Goal: Communication & Community: Share content

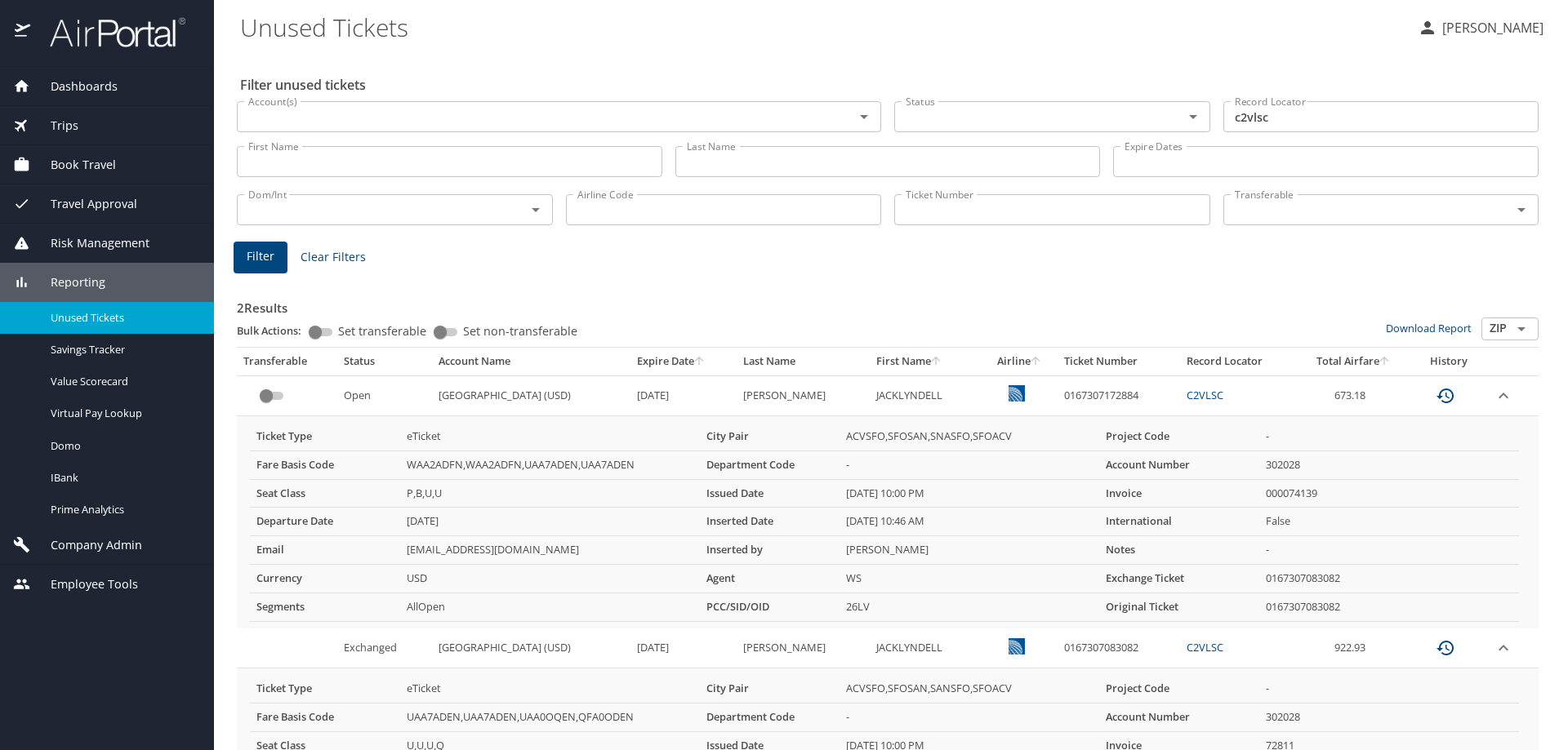
scroll to position [180, 0]
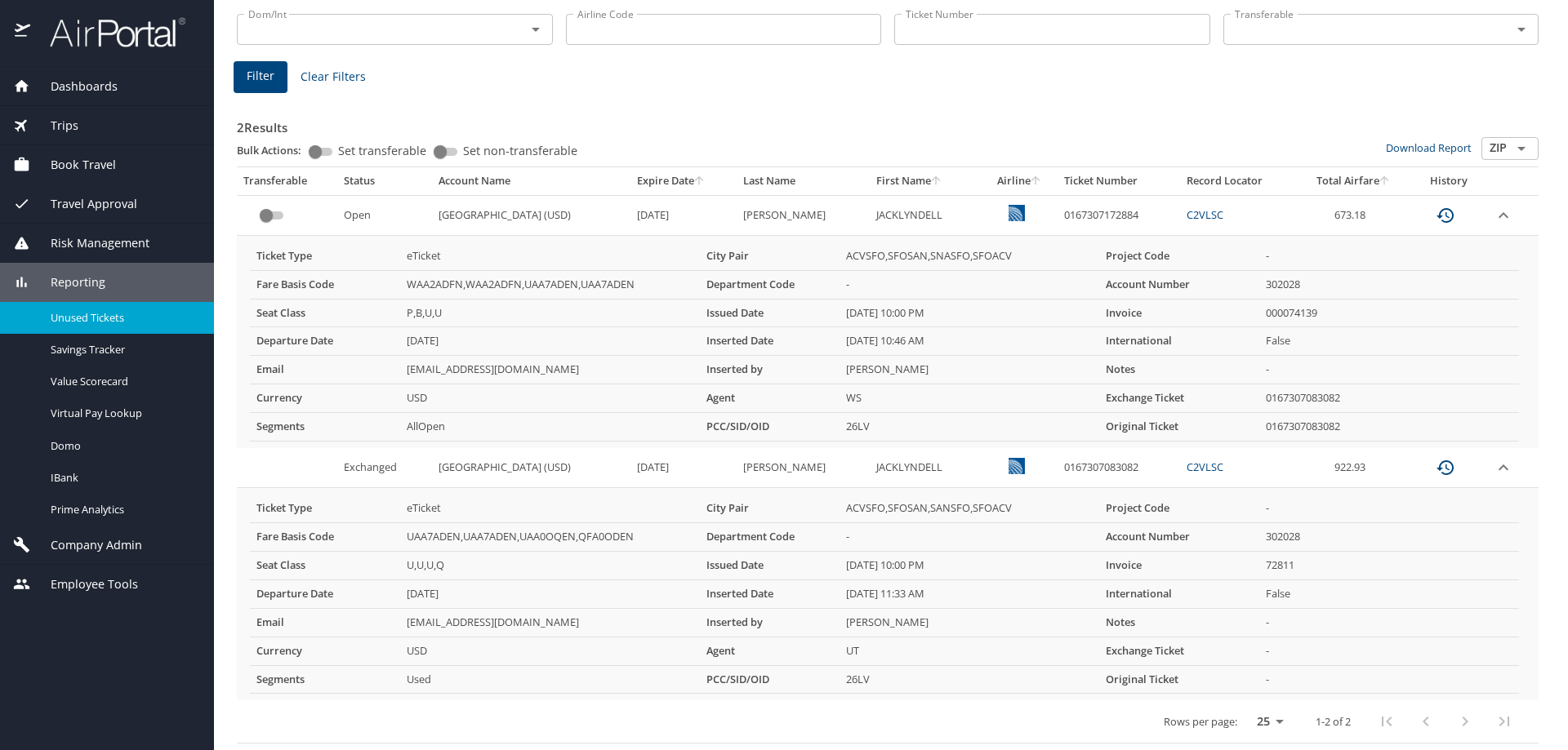
click at [82, 266] on div "Reporting" at bounding box center [107, 283] width 214 height 39
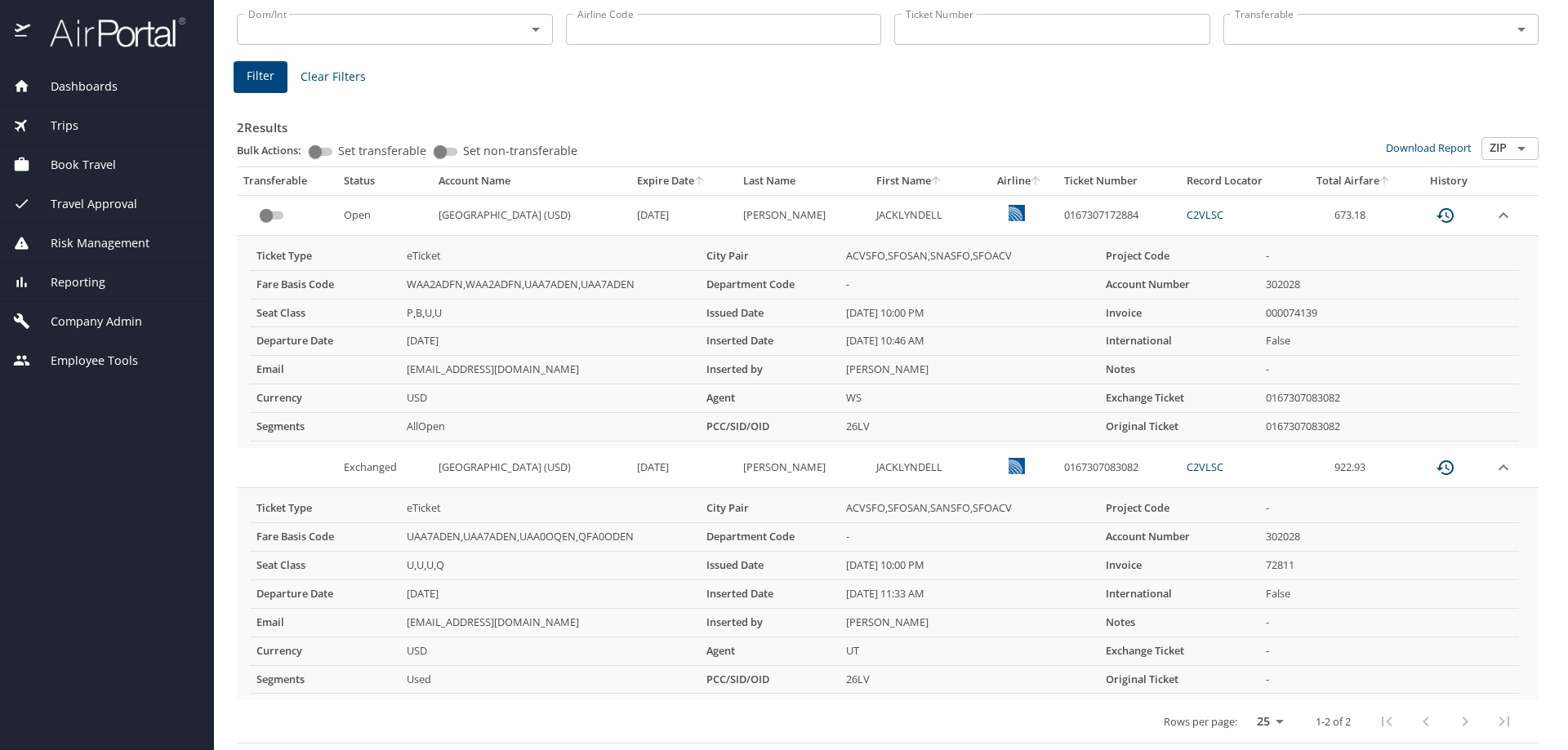
click at [80, 275] on span "Reporting" at bounding box center [67, 283] width 75 height 18
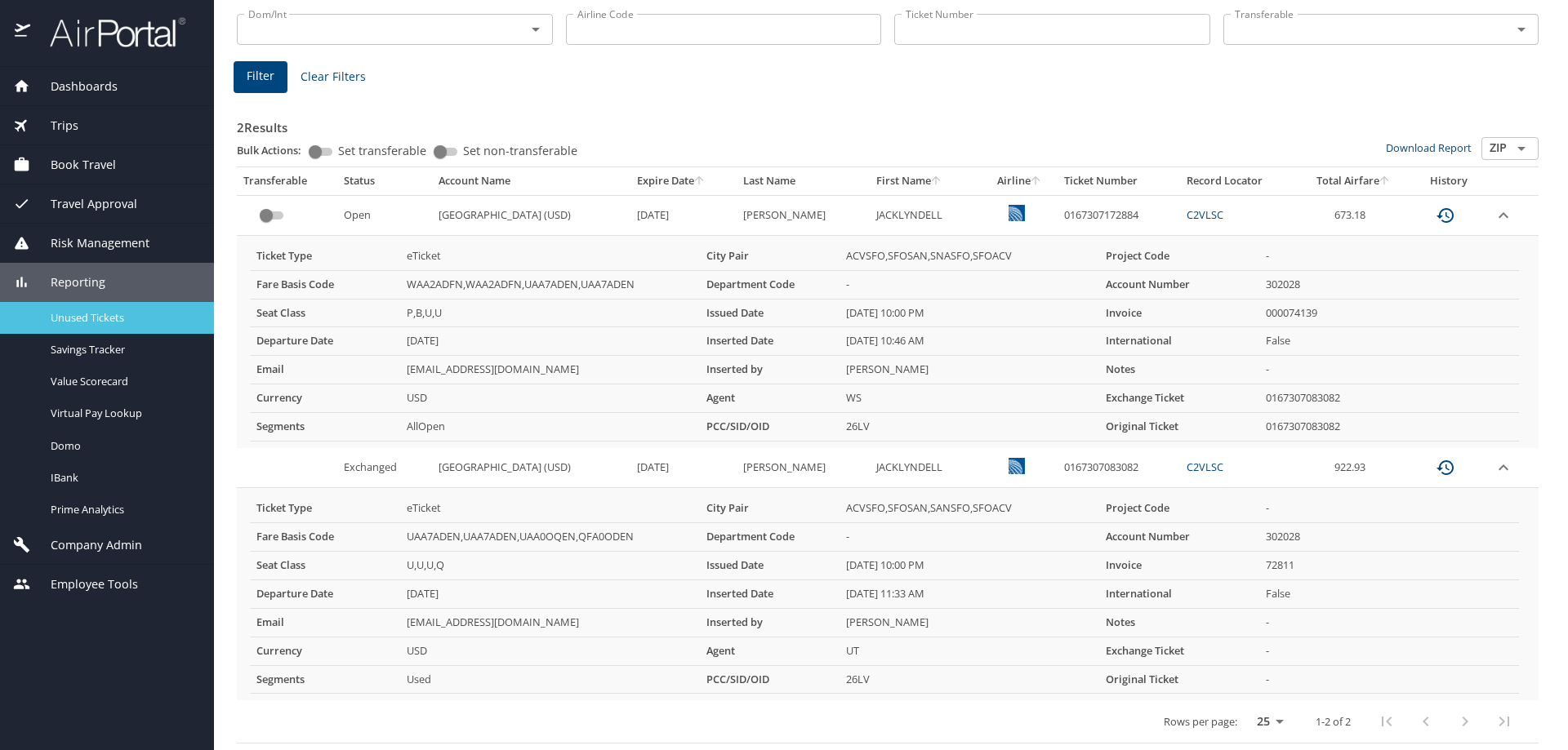
click at [80, 312] on span "Unused Tickets" at bounding box center [122, 318] width 144 height 16
click at [154, 320] on span "Unused Tickets" at bounding box center [122, 318] width 144 height 16
click at [70, 307] on link "Unused Tickets" at bounding box center [107, 318] width 214 height 32
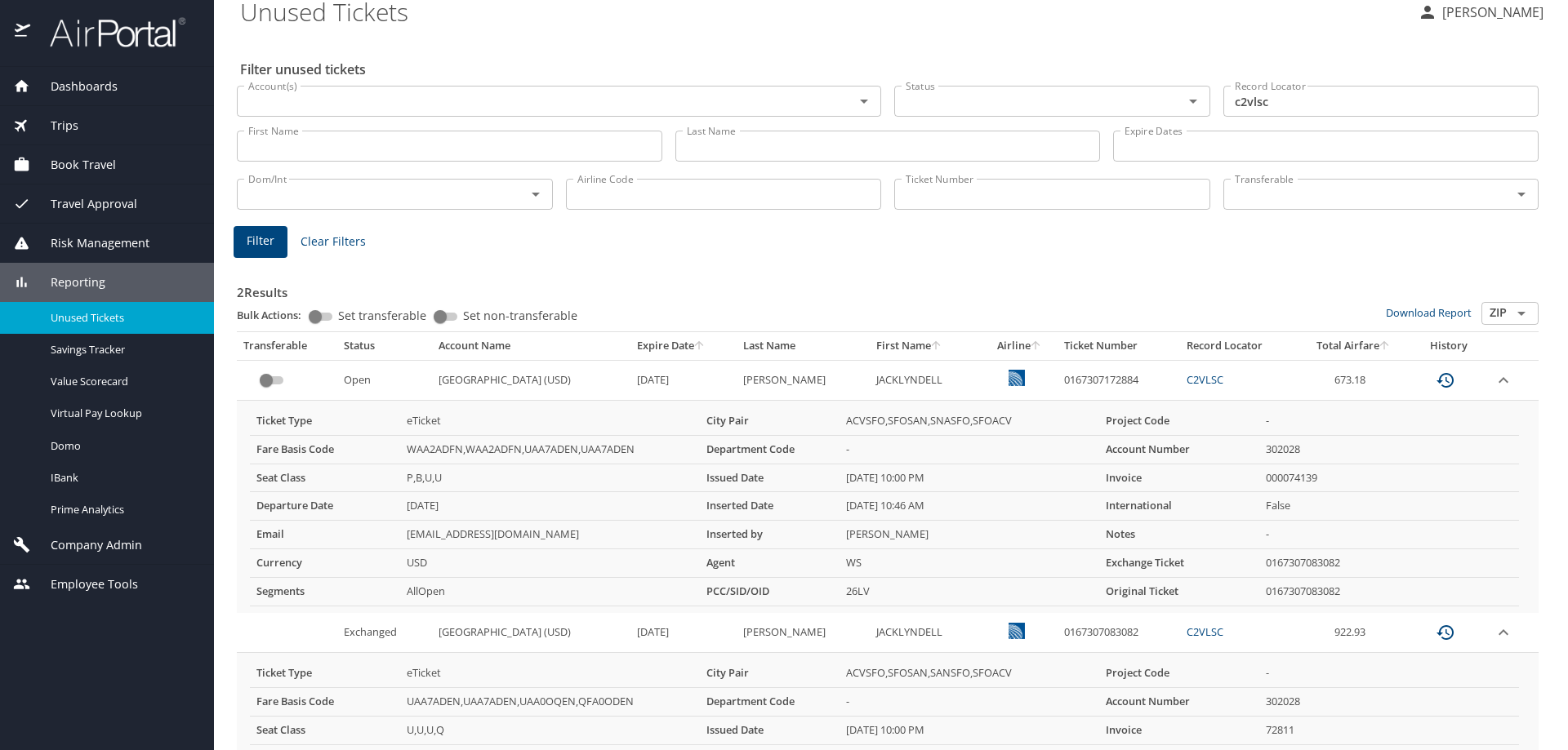
scroll to position [0, 0]
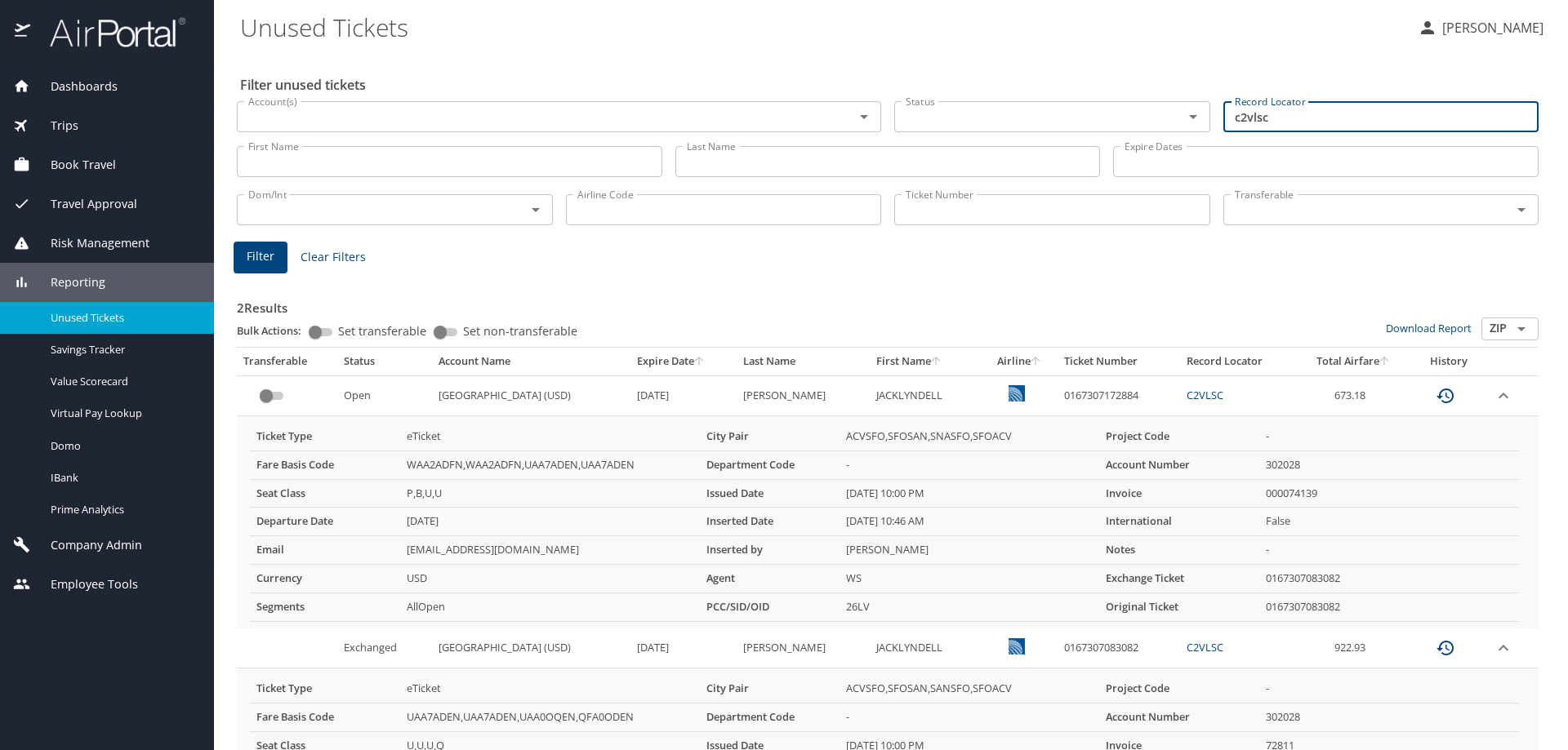
drag, startPoint x: 1312, startPoint y: 122, endPoint x: 1154, endPoint y: 125, distance: 158.0
click at [1155, 125] on div "Account(s) Account(s) Status Status Record Locator c2vlsc Record Locator" at bounding box center [888, 116] width 1314 height 55
type input "D4KLVH"
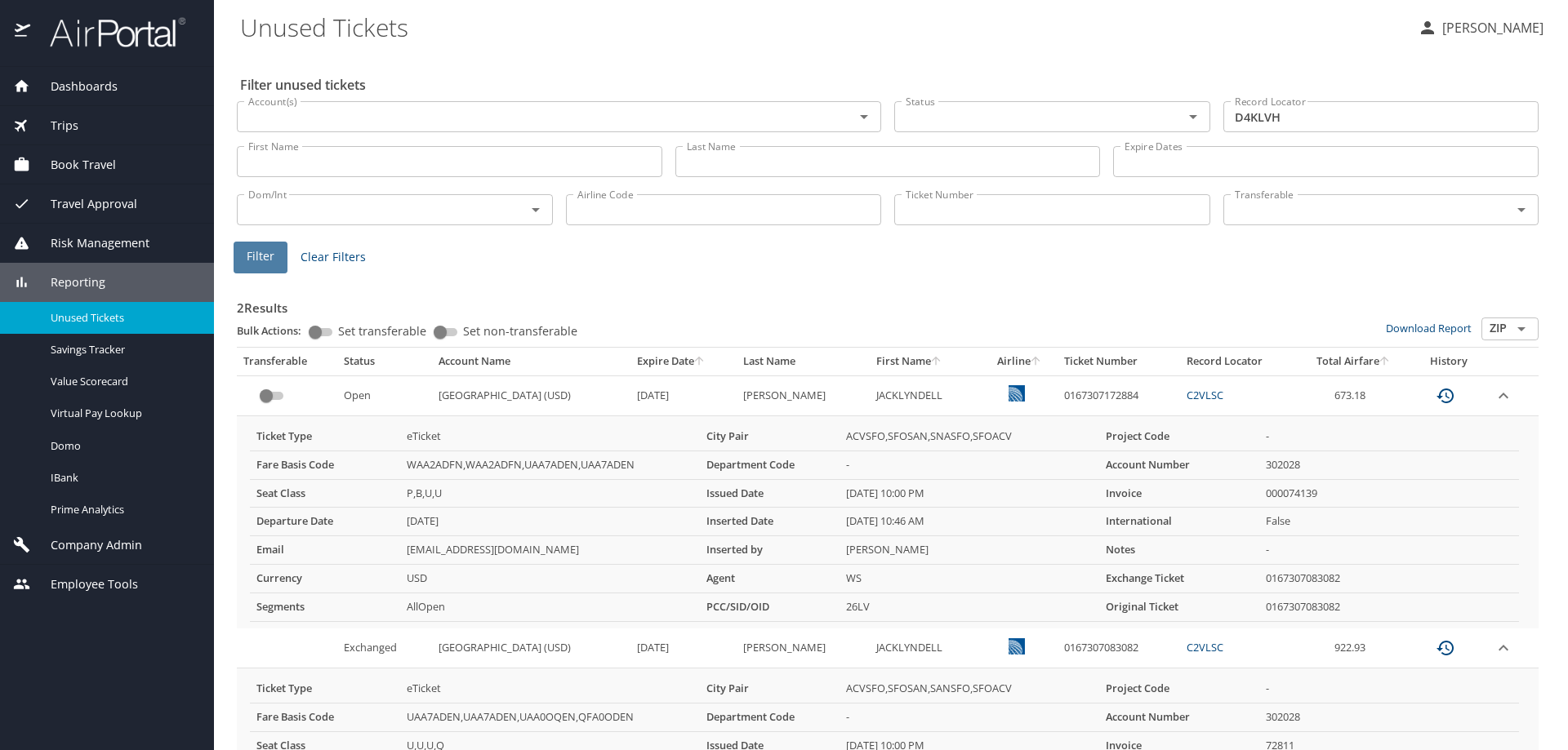
click at [260, 247] on span "Filter" at bounding box center [260, 256] width 27 height 20
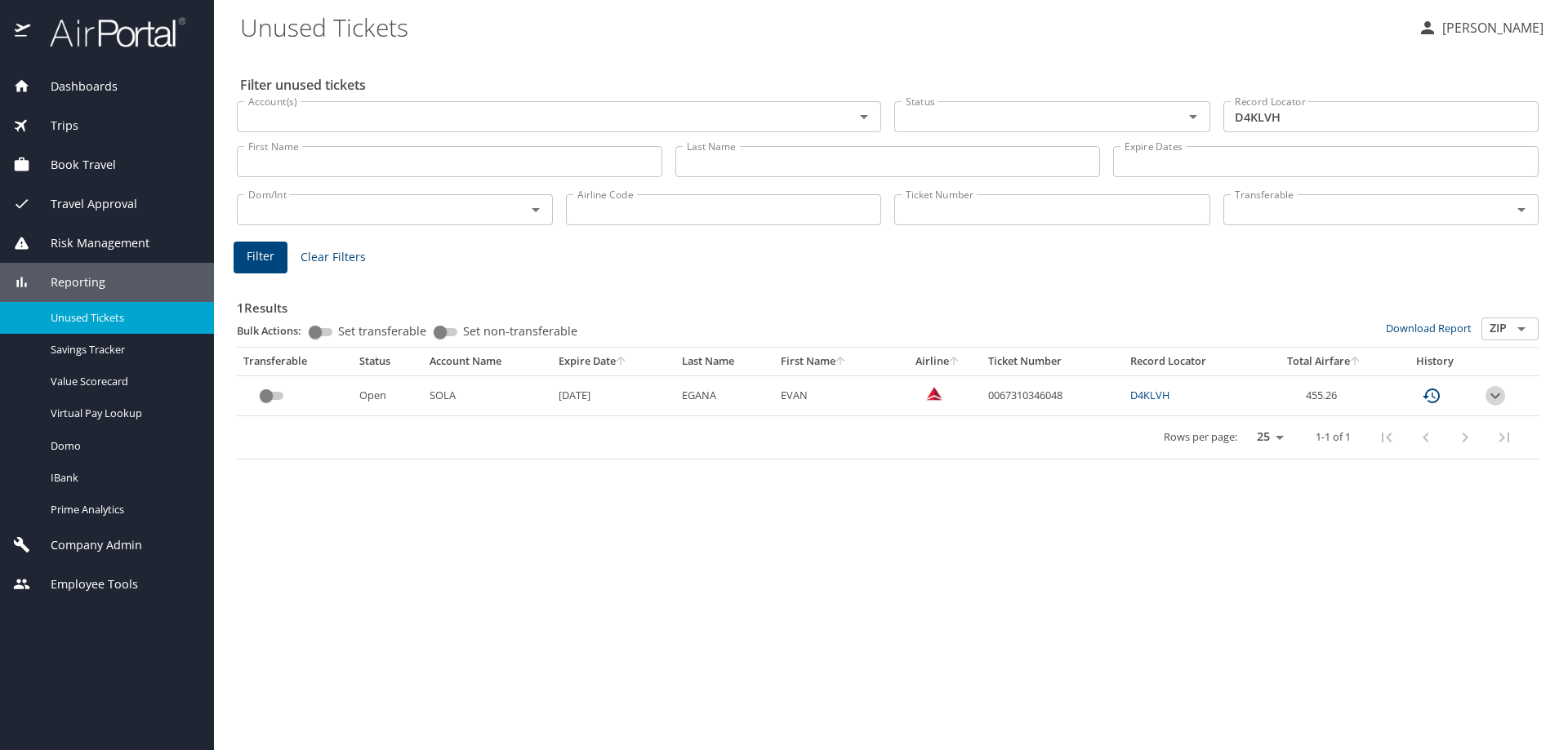
click at [1494, 395] on icon "expand row" at bounding box center [1495, 396] width 10 height 5
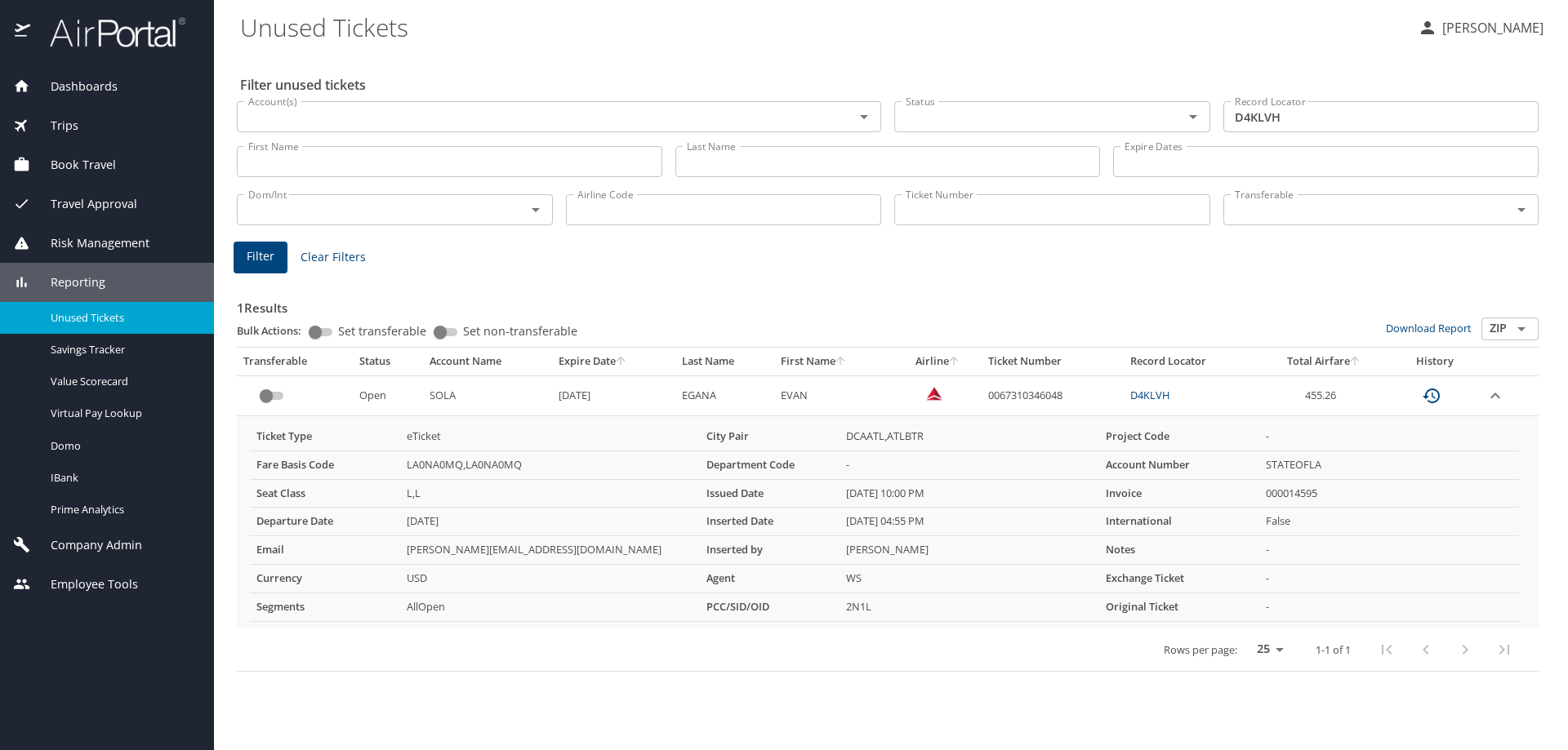
click at [80, 122] on div "Trips" at bounding box center [107, 125] width 188 height 18
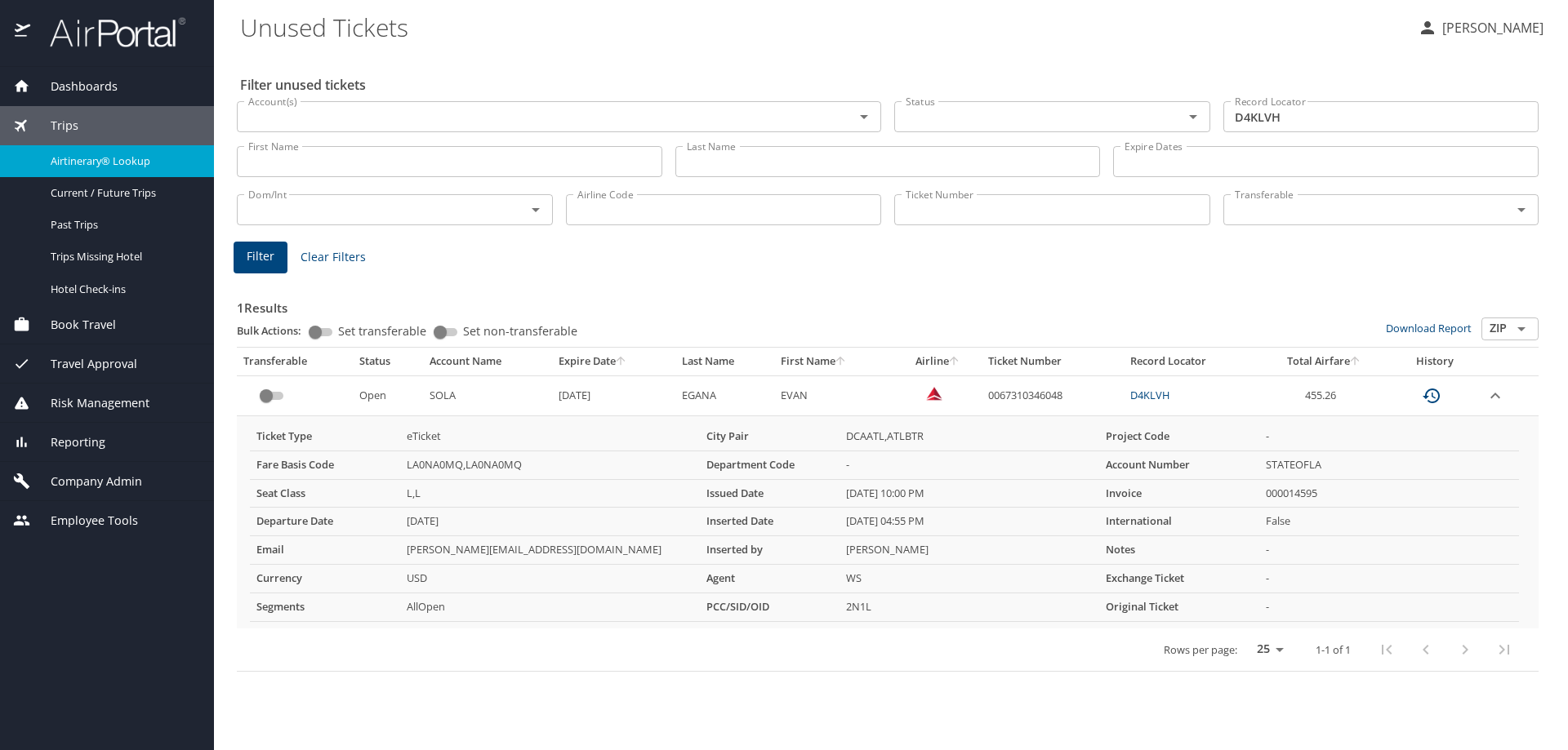
click at [111, 160] on span "Airtinerary® Lookup" at bounding box center [122, 162] width 144 height 16
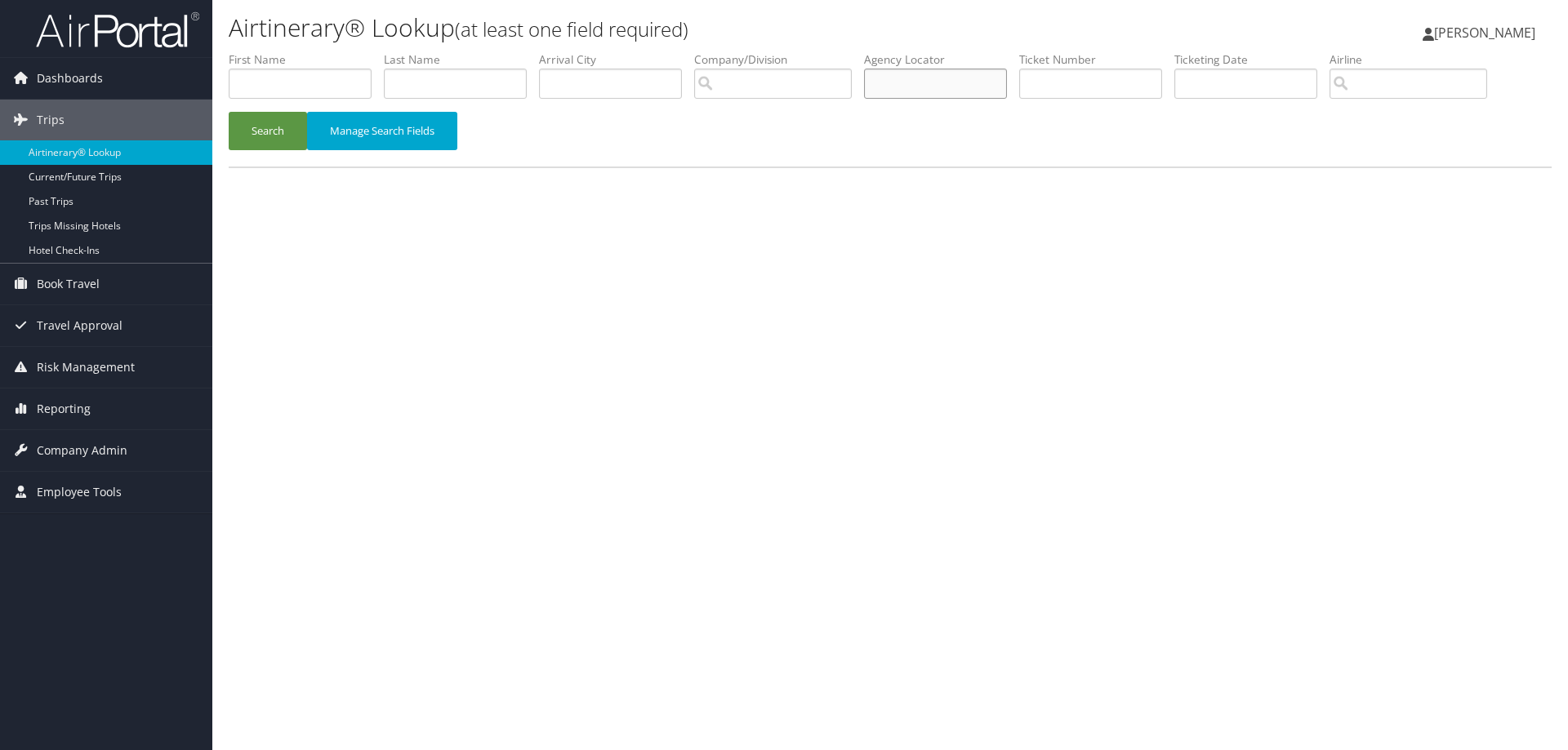
click at [917, 81] on input "text" at bounding box center [935, 84] width 143 height 30
click at [906, 84] on input "text" at bounding box center [935, 84] width 143 height 30
type input "D4KLVH"
click at [247, 122] on button "Search" at bounding box center [268, 131] width 79 height 38
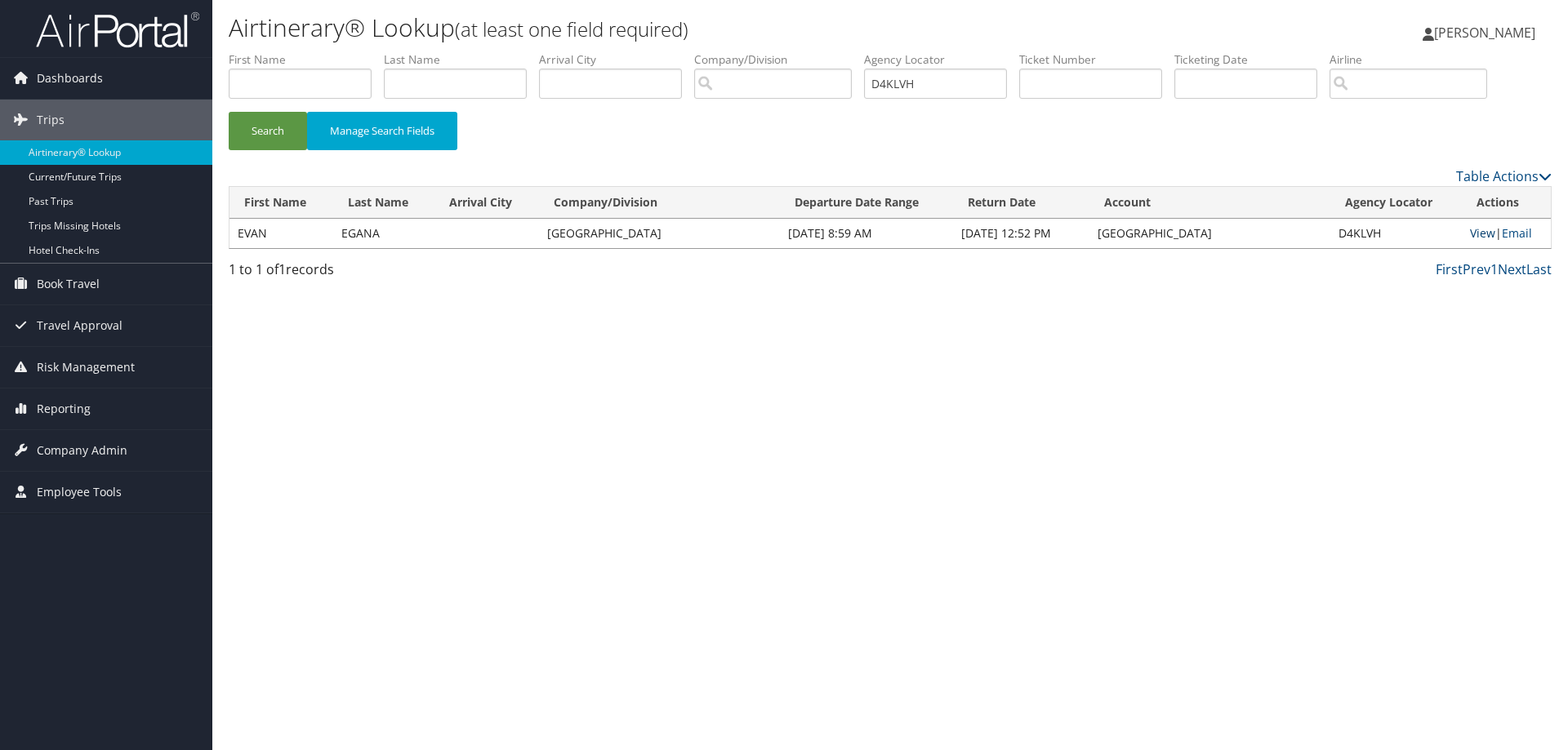
click at [1478, 234] on link "View" at bounding box center [1482, 233] width 26 height 16
click at [1528, 232] on link "Email" at bounding box center [1517, 233] width 30 height 16
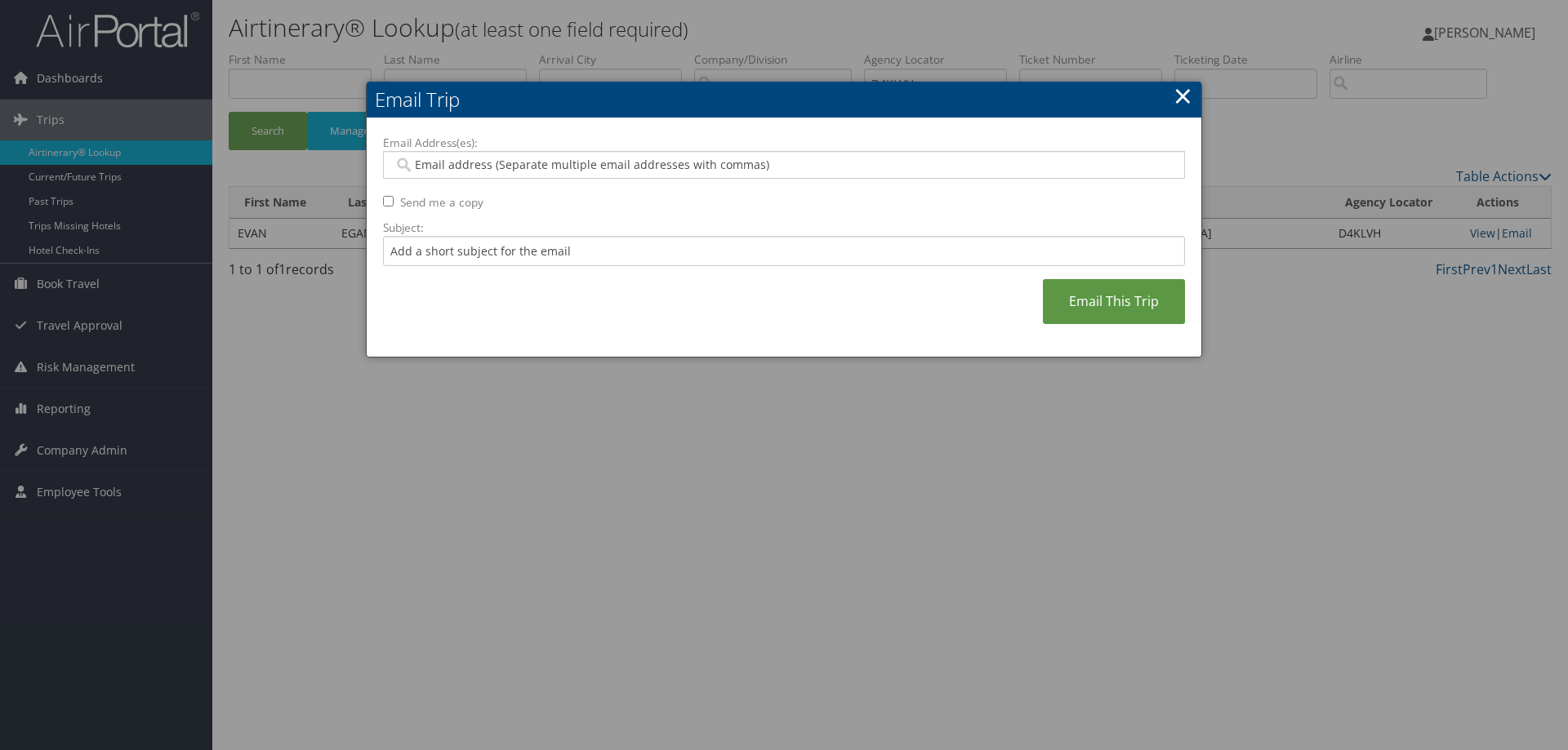
click at [458, 169] on input "Email Address(es):" at bounding box center [784, 164] width 780 height 16
type input "TRAVEL@SUAGCENTER.COM"
click at [588, 247] on input "Subject:" at bounding box center [784, 251] width 802 height 30
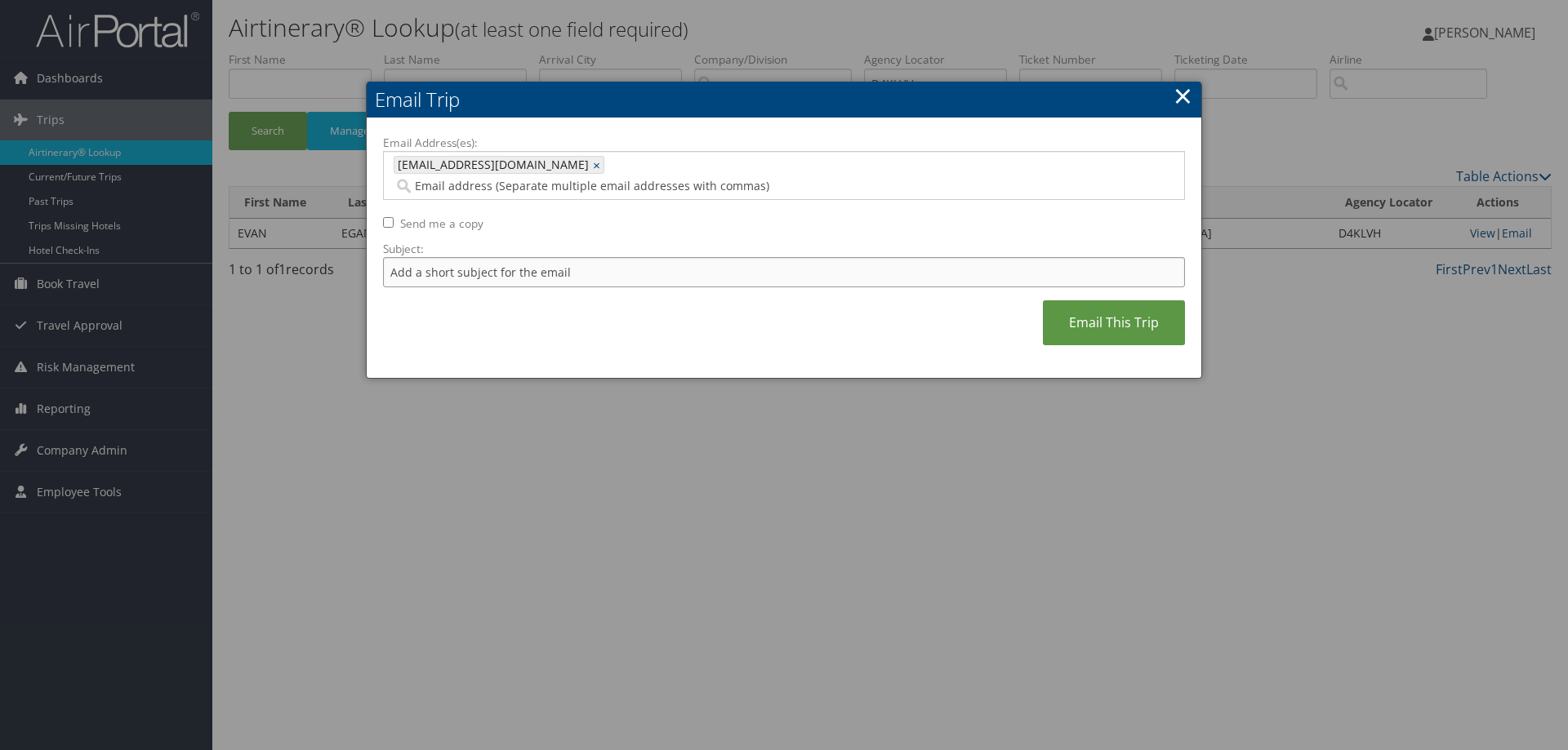
type input "Here is the copy you requested"
click at [1135, 303] on link "Email This Trip" at bounding box center [1113, 322] width 142 height 45
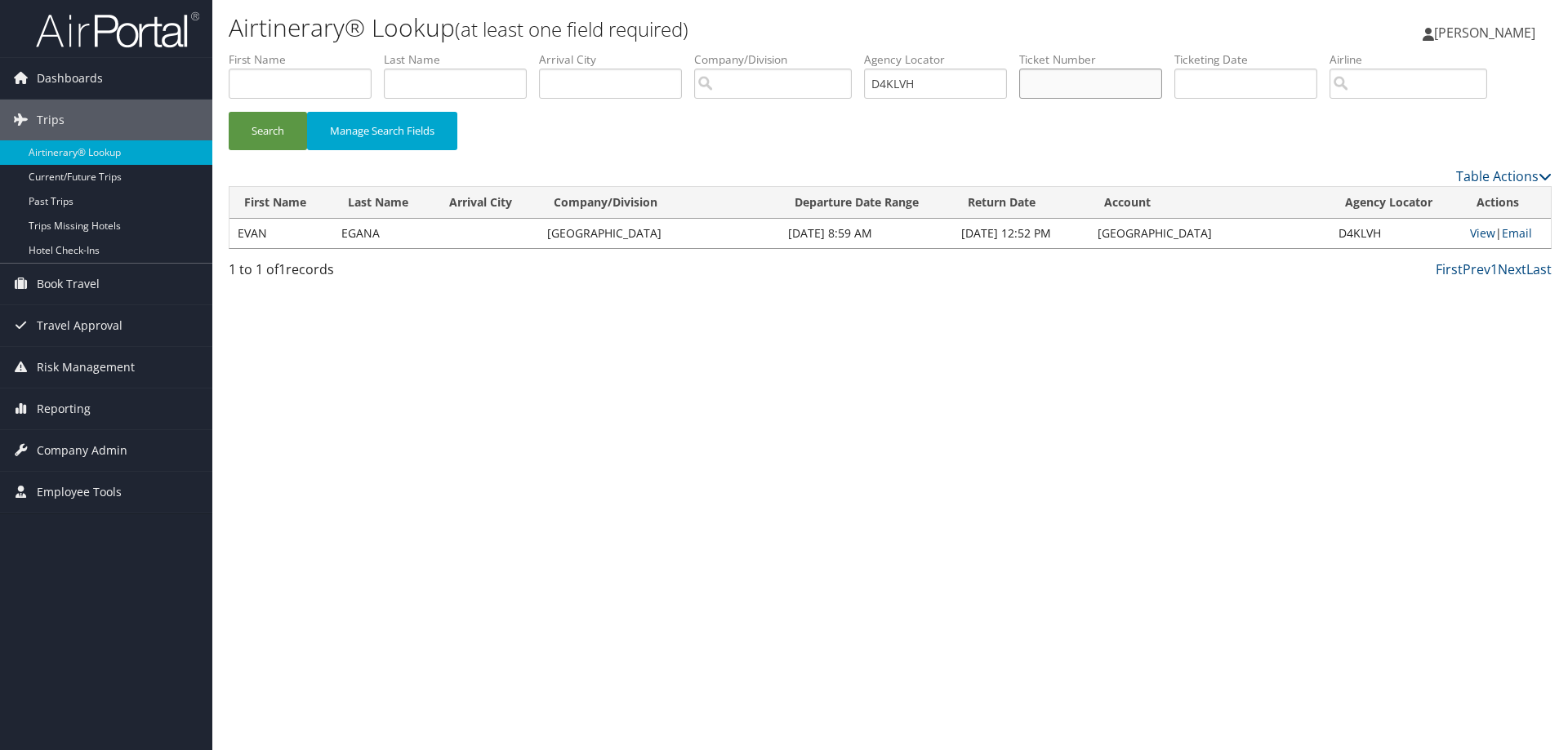
click at [1079, 73] on input "text" at bounding box center [1091, 84] width 143 height 30
type input "0147229954967"
click at [229, 112] on button "Search" at bounding box center [268, 131] width 79 height 38
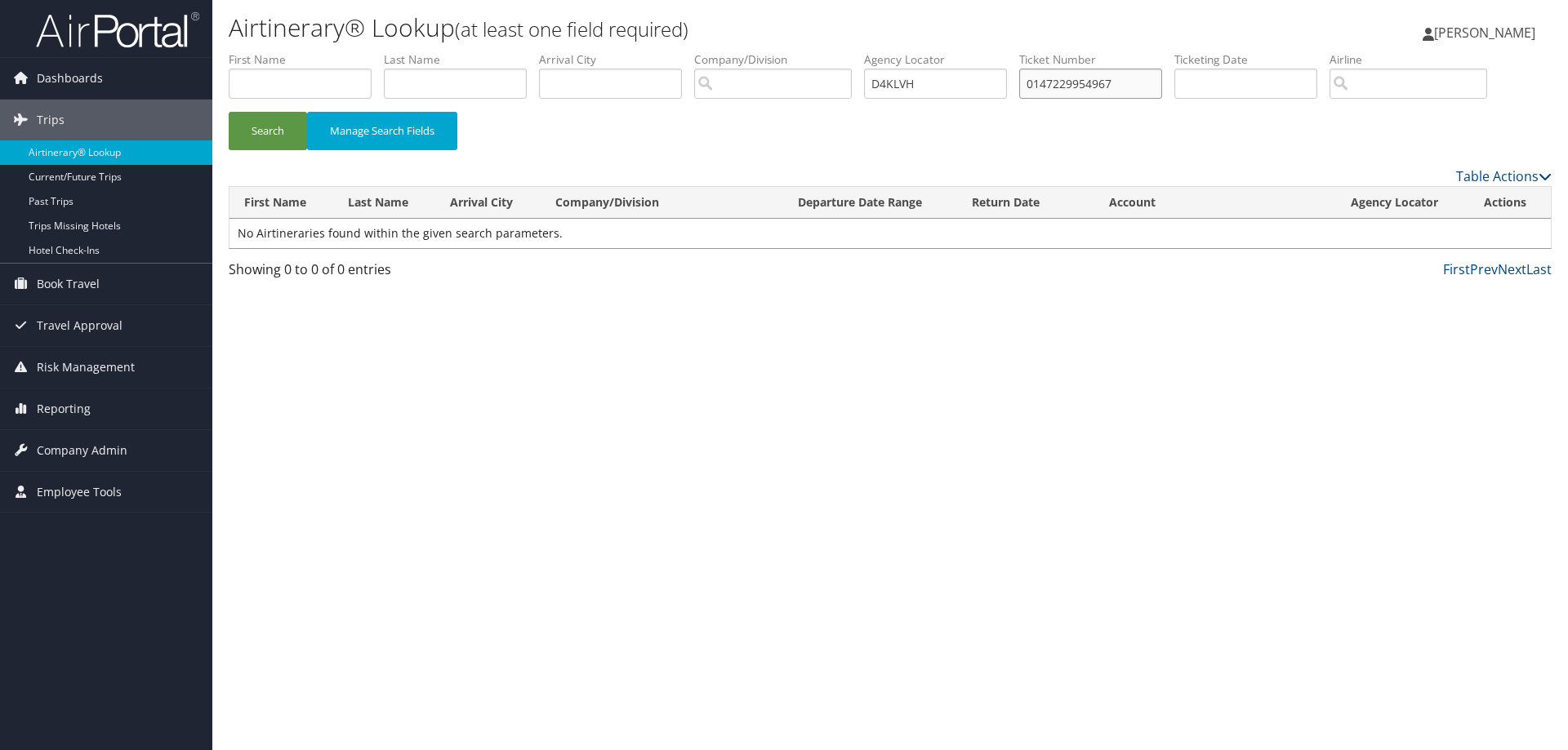
drag, startPoint x: 1139, startPoint y: 80, endPoint x: 989, endPoint y: 92, distance: 150.5
click at [989, 51] on ul "First Name Last Name Departure City Arrival City Company/Division Airport/City …" at bounding box center [890, 51] width 1322 height 0
click at [941, 82] on input "D4KLVH" at bounding box center [935, 84] width 143 height 30
drag, startPoint x: 956, startPoint y: 81, endPoint x: 774, endPoint y: 101, distance: 183.1
click at [774, 51] on ul "First Name Last Name Departure City Arrival City Company/Division Airport/City …" at bounding box center [890, 51] width 1322 height 0
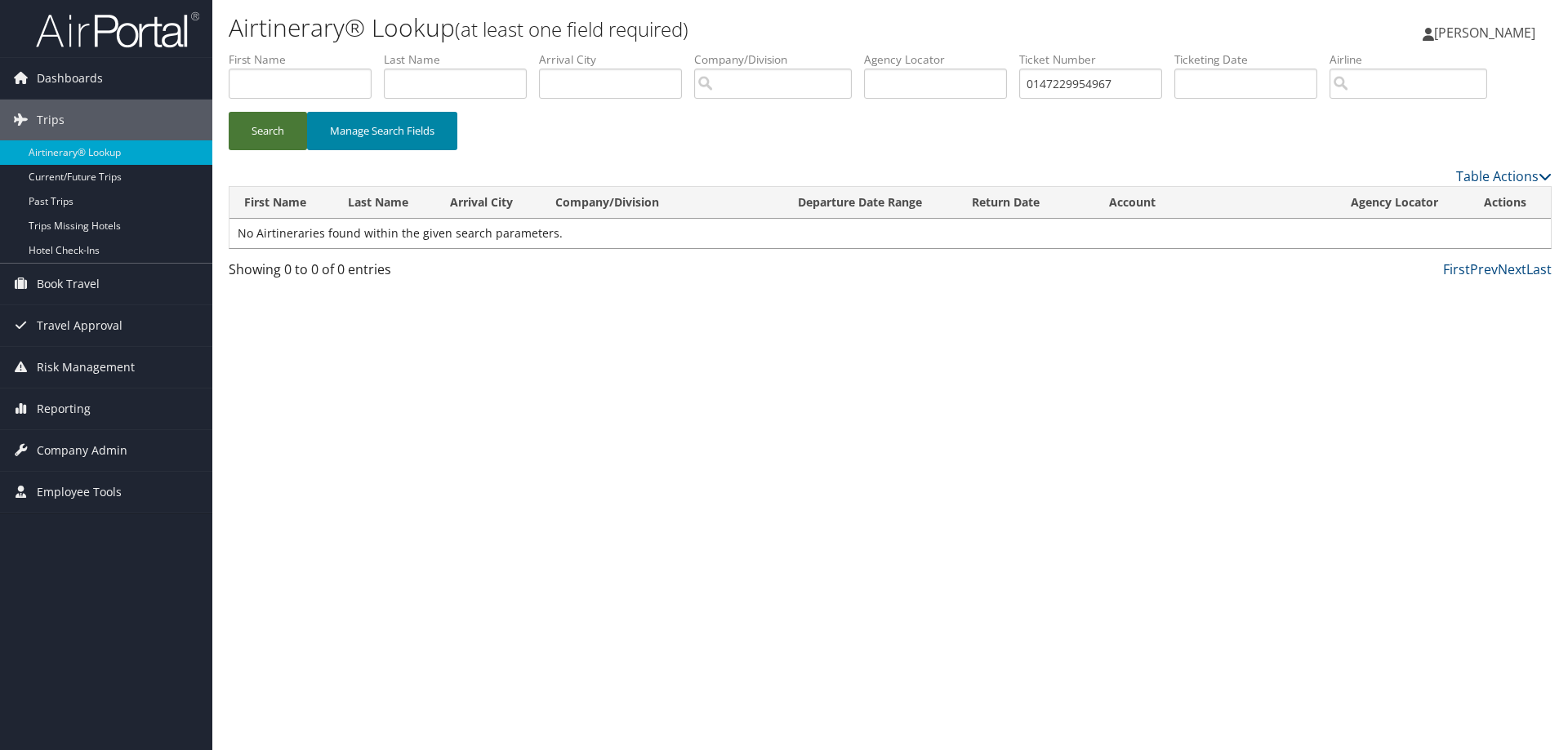
drag, startPoint x: 256, startPoint y: 127, endPoint x: 345, endPoint y: 133, distance: 89.2
click at [259, 127] on button "Search" at bounding box center [268, 131] width 79 height 38
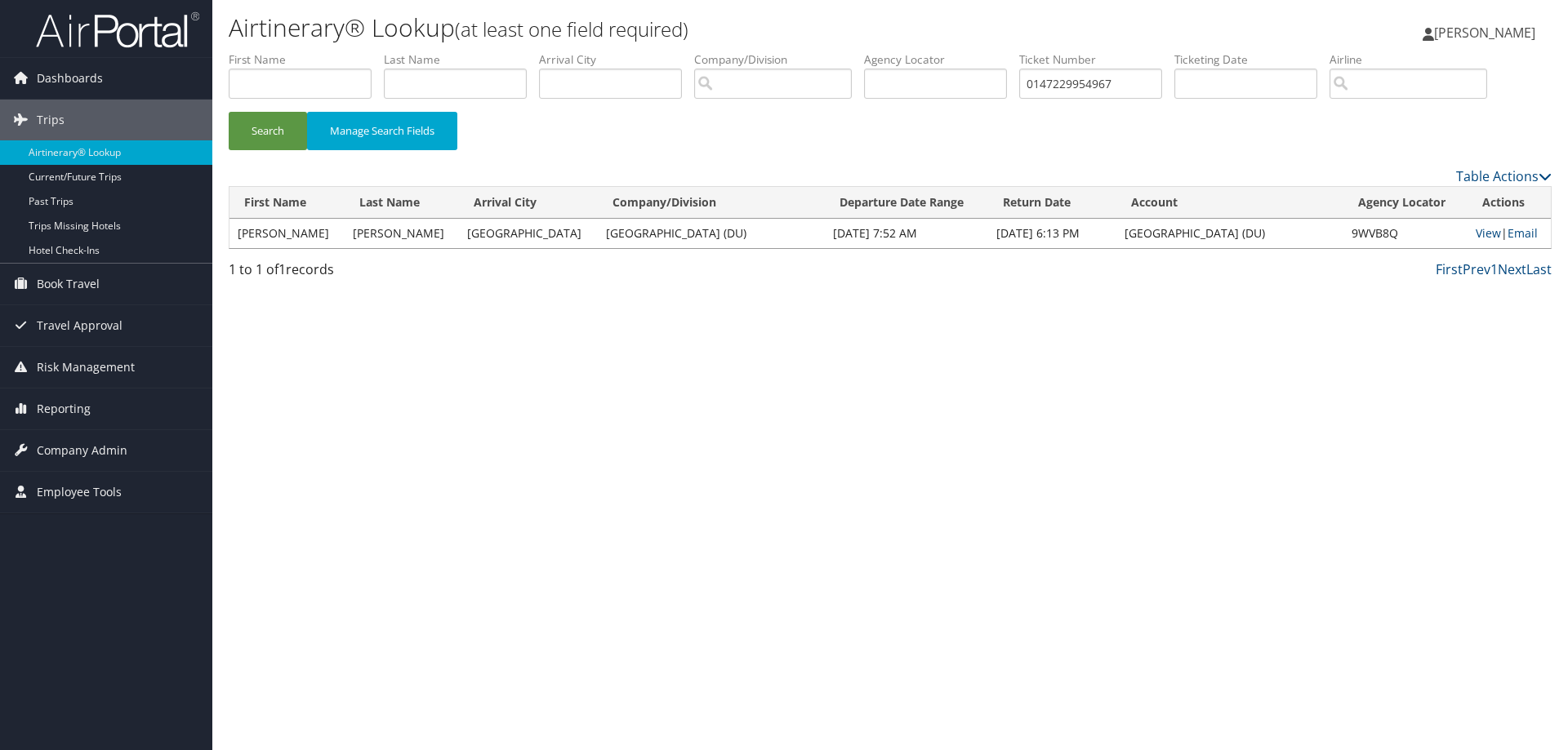
click at [1456, 232] on td "9WVB8Q" at bounding box center [1405, 233] width 125 height 29
click at [1475, 234] on link "View" at bounding box center [1488, 233] width 26 height 16
click at [1519, 231] on link "Email" at bounding box center [1522, 233] width 30 height 16
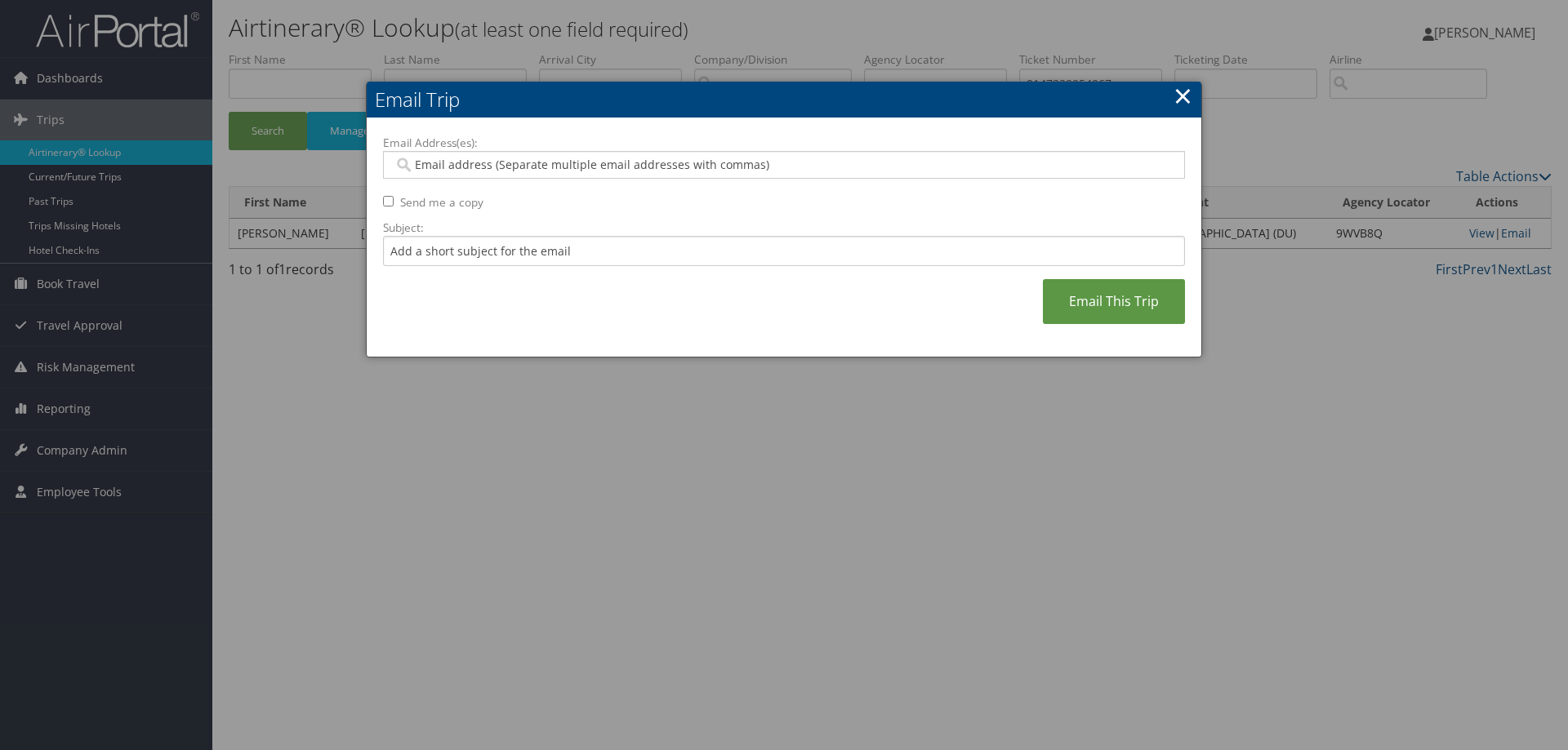
click at [427, 161] on input "Email Address(es):" at bounding box center [784, 164] width 780 height 16
type input "DAVID.SCHAFER@DU.EDU"
click at [417, 247] on input "Subject:" at bounding box center [784, 251] width 802 height 30
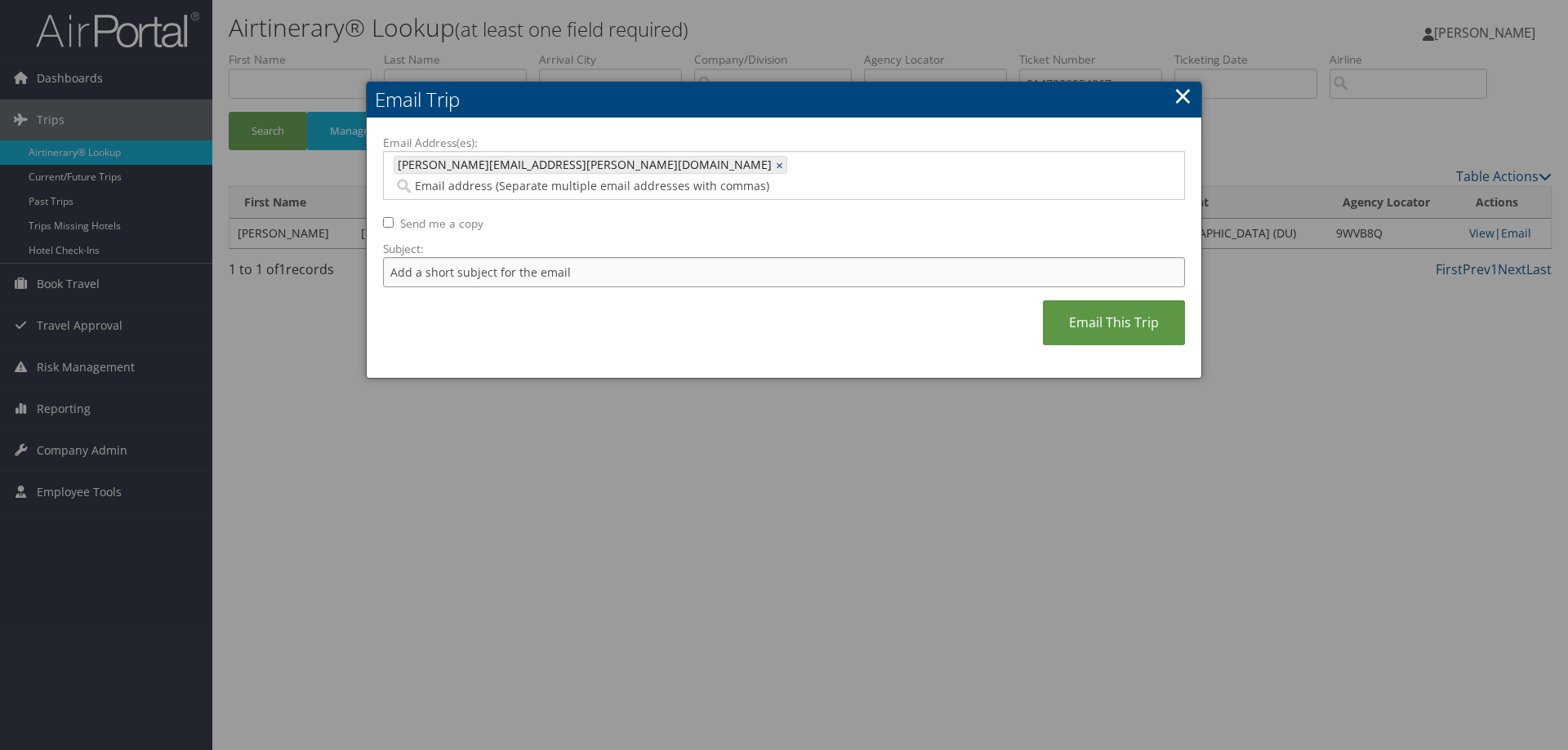
type input "Here is the copy you requested"
click at [1146, 300] on link "Email This Trip" at bounding box center [1113, 322] width 142 height 45
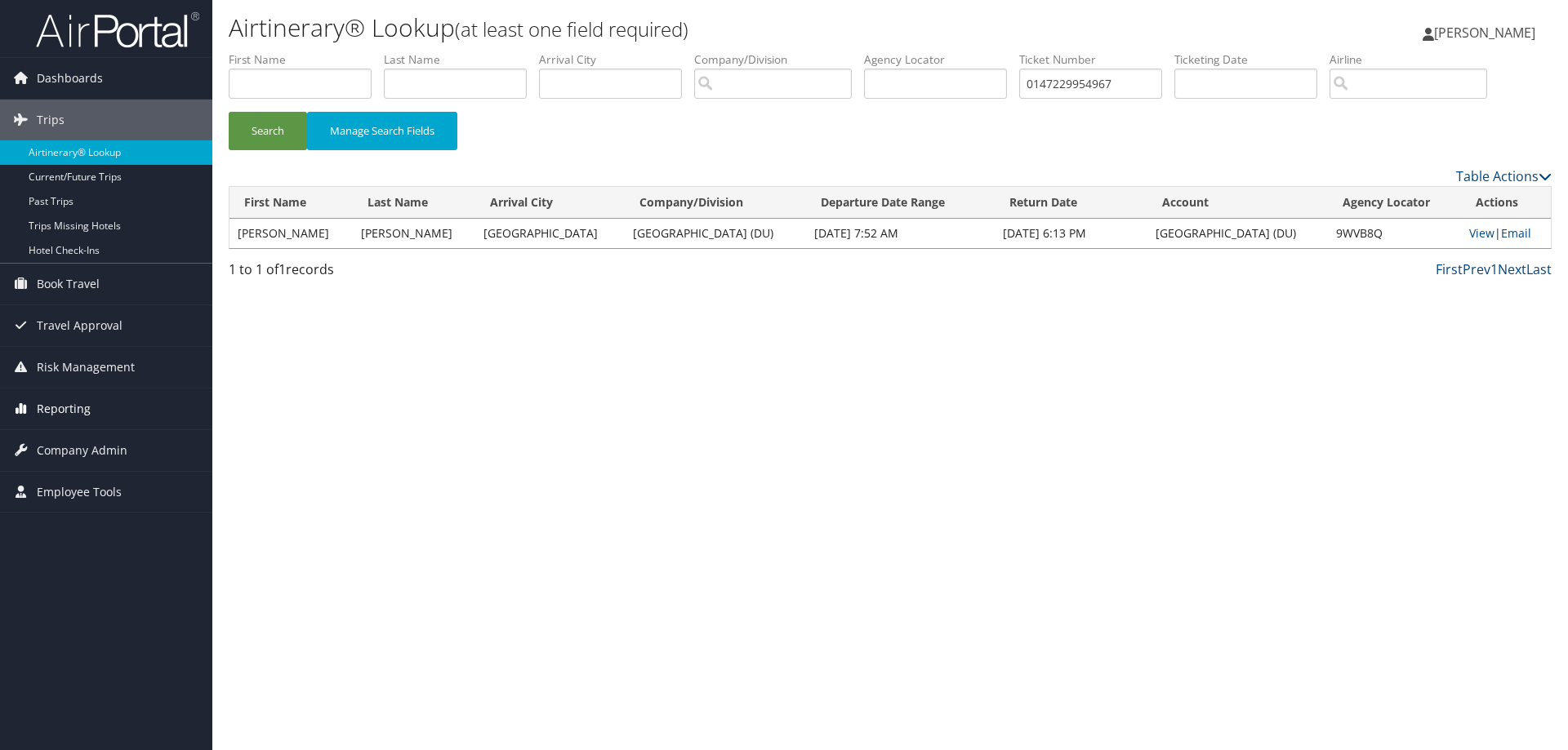
click at [59, 411] on span "Reporting" at bounding box center [64, 409] width 54 height 41
click at [56, 440] on link "Unused Tickets" at bounding box center [106, 442] width 212 height 25
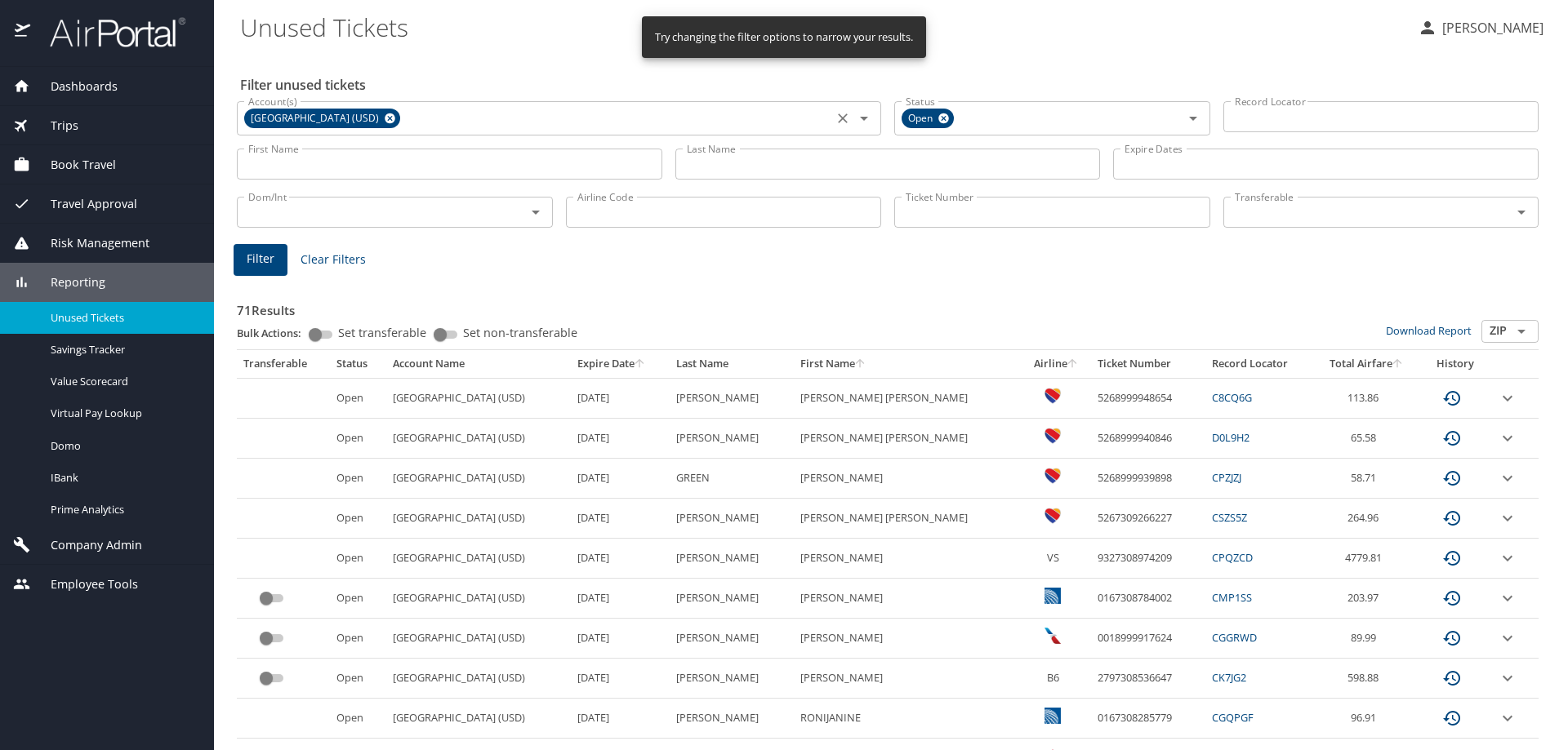
click at [395, 116] on icon at bounding box center [390, 118] width 11 height 11
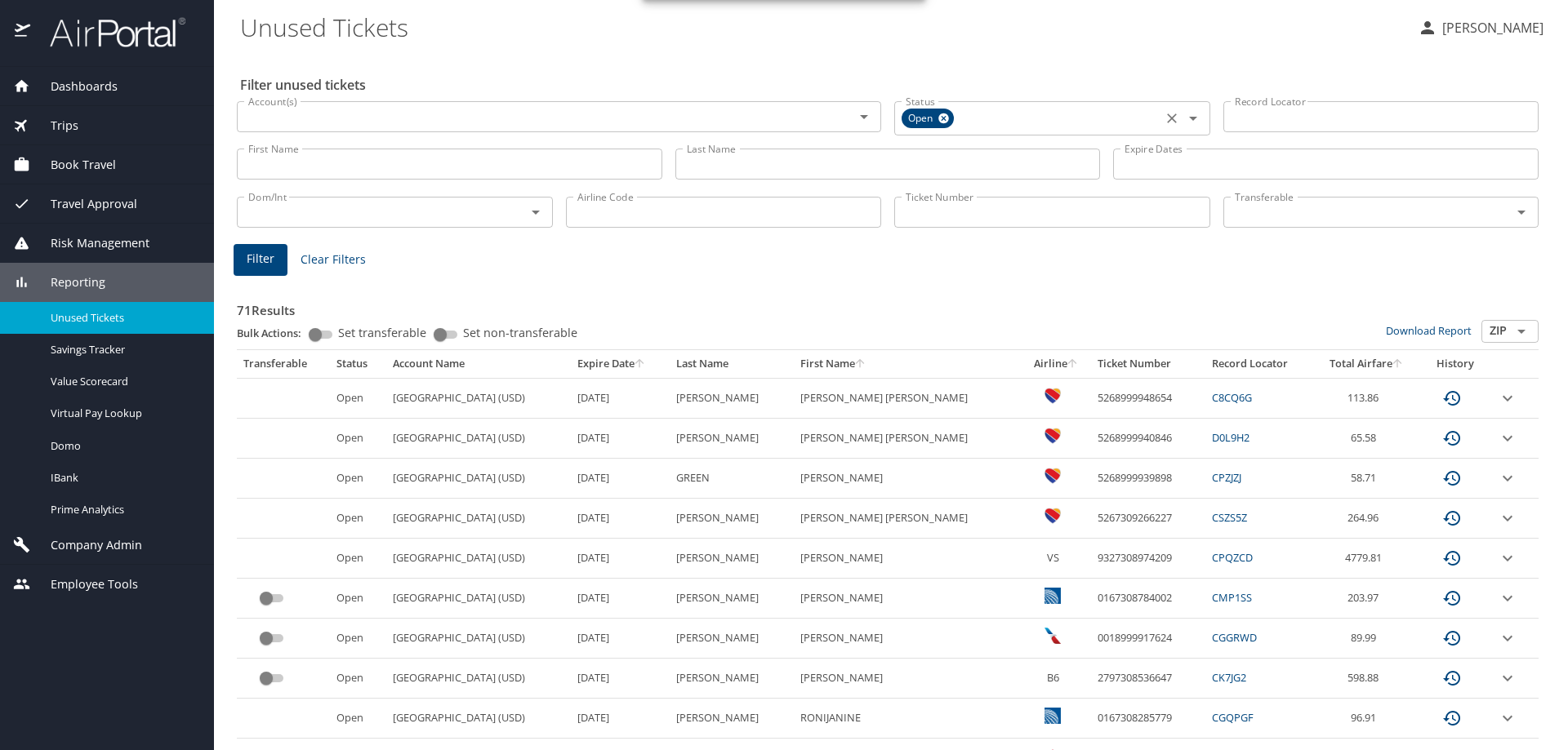
click at [938, 119] on icon at bounding box center [943, 118] width 11 height 11
click at [1276, 119] on input "Record Locator" at bounding box center [1382, 117] width 316 height 31
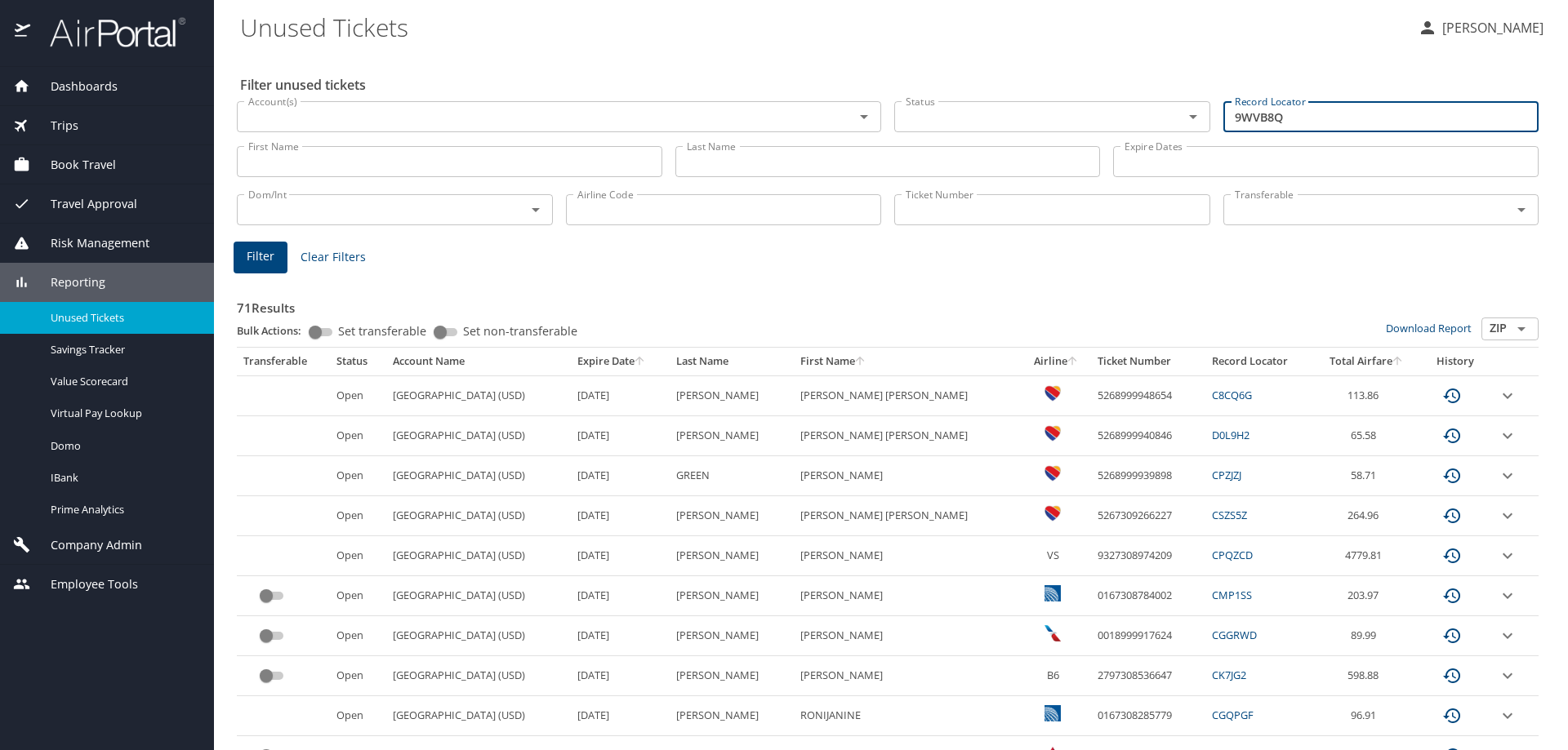
type input "9WVB8Q"
click at [254, 254] on span "Filter" at bounding box center [260, 256] width 27 height 20
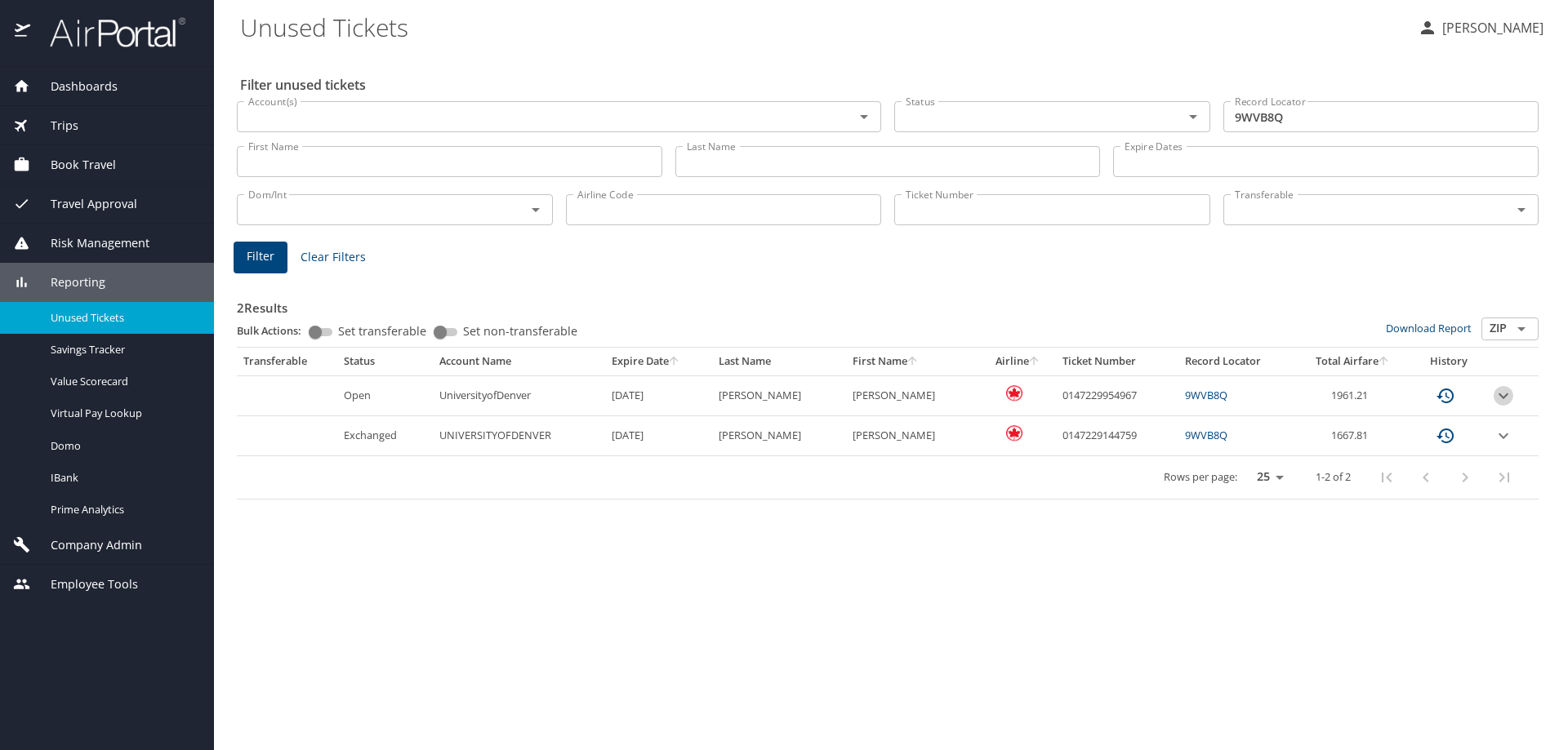
click at [1498, 394] on icon "expand row" at bounding box center [1504, 396] width 19 height 19
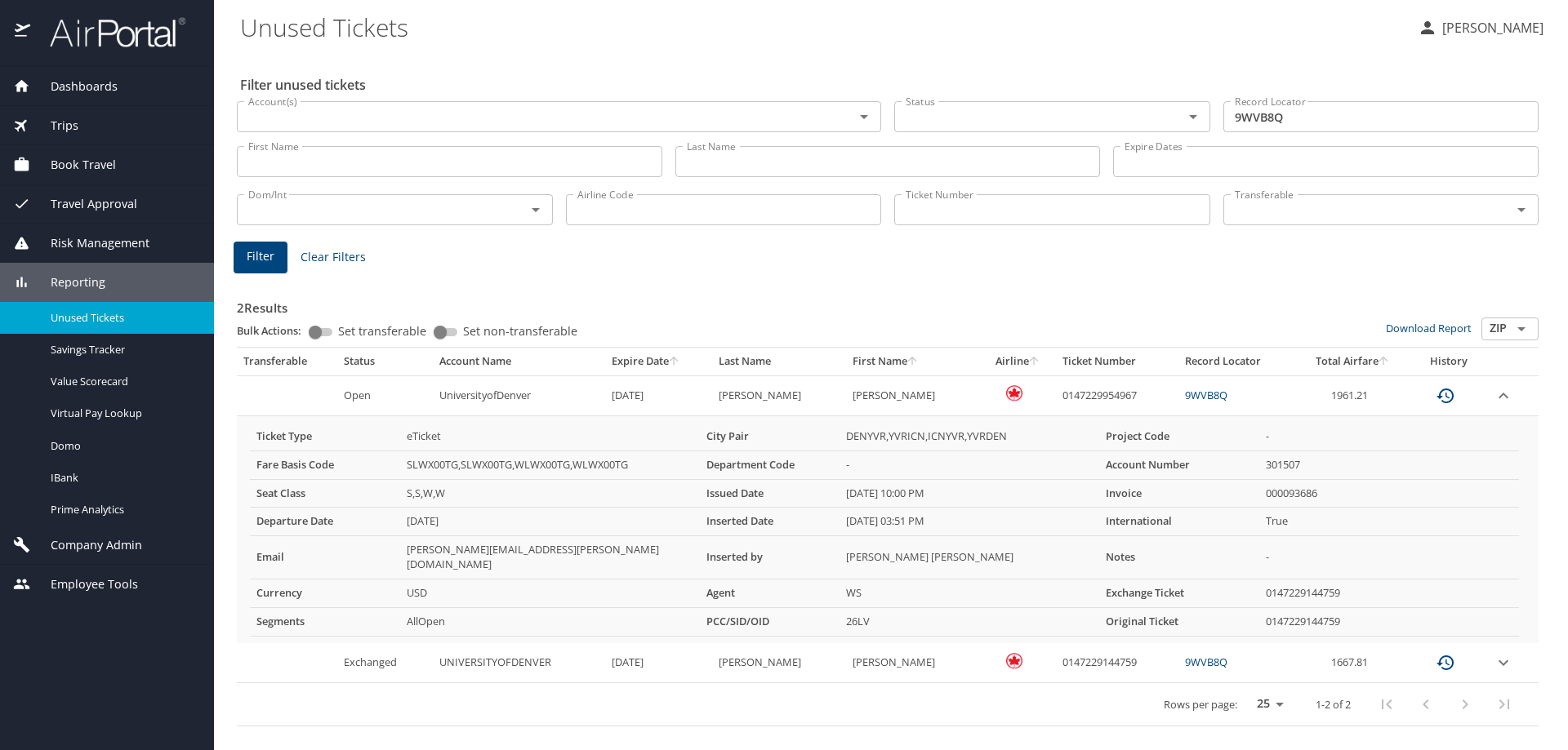
drag, startPoint x: 233, startPoint y: 375, endPoint x: 995, endPoint y: 530, distance: 777.6
click at [995, 530] on div "2 Results Bulk Actions: Set transferable Set non-transferable Download Report Z…" at bounding box center [888, 499] width 1314 height 470
drag, startPoint x: 743, startPoint y: 277, endPoint x: 761, endPoint y: 276, distance: 18.0
click at [745, 277] on div "2 Results Bulk Actions: Set transferable Set non-transferable Download Report Z…" at bounding box center [887, 501] width 1301 height 450
